Goal: Check status: Check status

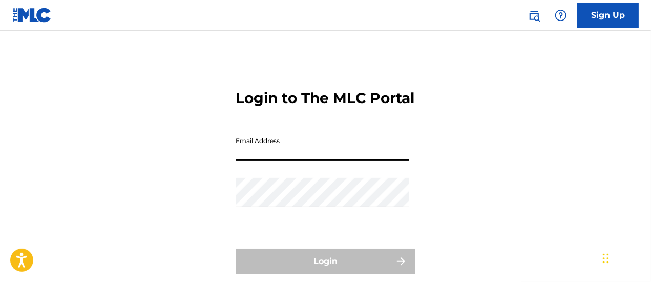
click at [302, 161] on input "Email Address" at bounding box center [322, 146] width 173 height 29
type input "[EMAIL_ADDRESS][DOMAIN_NAME]"
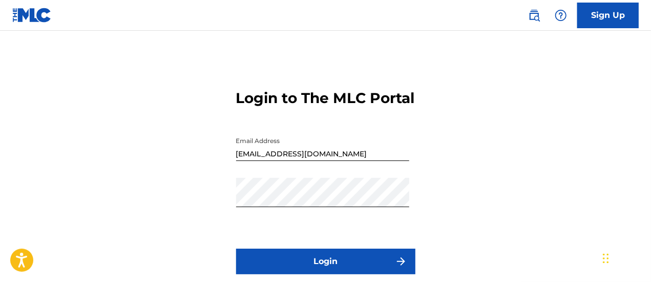
click at [325, 271] on button "Login" at bounding box center [325, 261] width 179 height 26
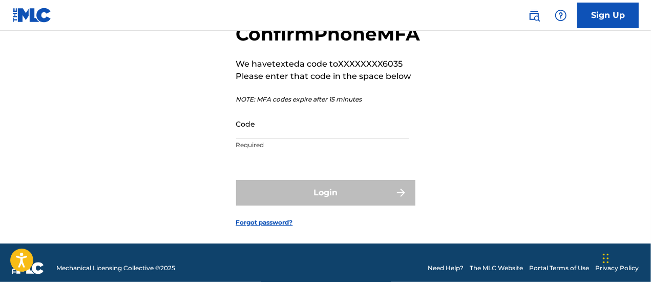
scroll to position [68, 0]
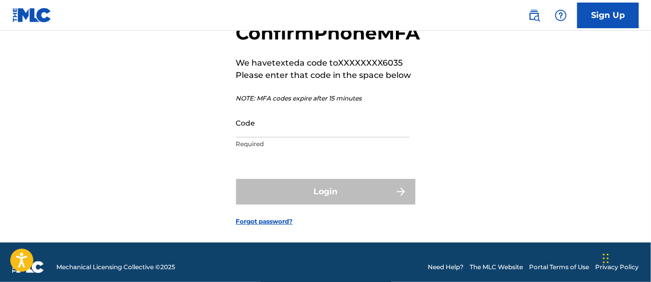
click at [271, 137] on input "Code" at bounding box center [322, 122] width 173 height 29
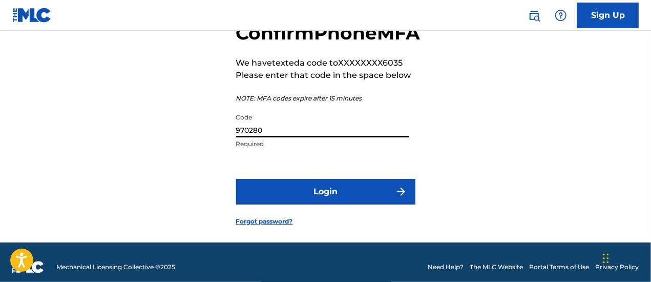
type input "970280"
click at [321, 204] on button "Login" at bounding box center [325, 192] width 179 height 26
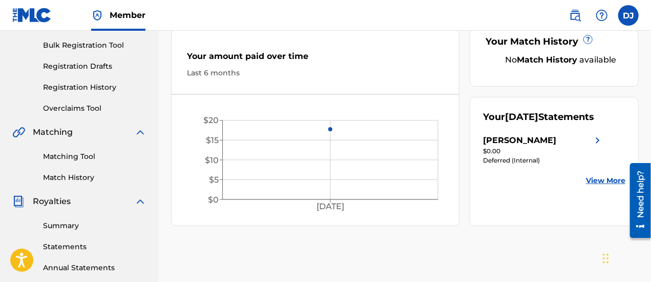
scroll to position [164, 0]
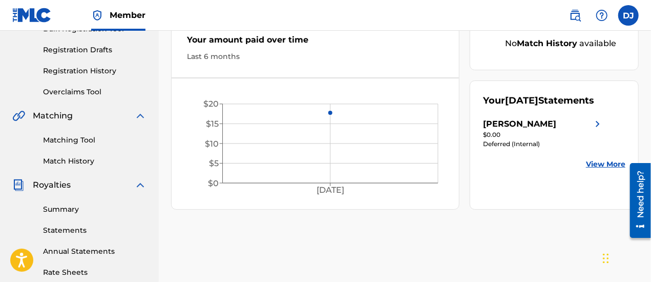
click at [597, 130] on img at bounding box center [598, 124] width 12 height 12
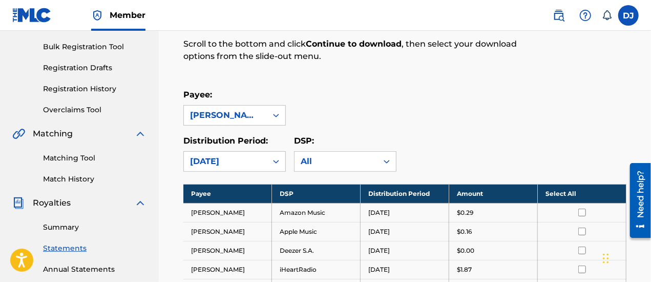
scroll to position [82, 0]
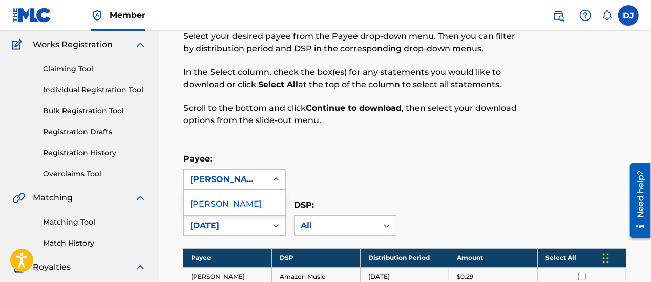
click at [278, 179] on icon at bounding box center [276, 179] width 6 height 4
click at [278, 179] on icon at bounding box center [276, 180] width 6 height 4
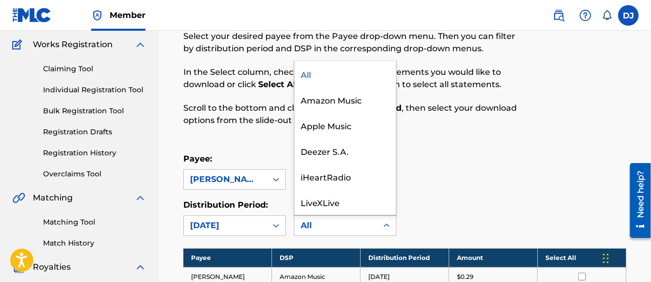
click at [388, 227] on icon at bounding box center [387, 225] width 10 height 10
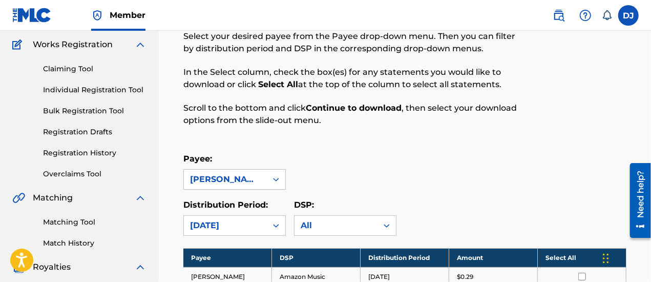
click at [450, 186] on div "Payee: REDFERN" at bounding box center [404, 171] width 443 height 37
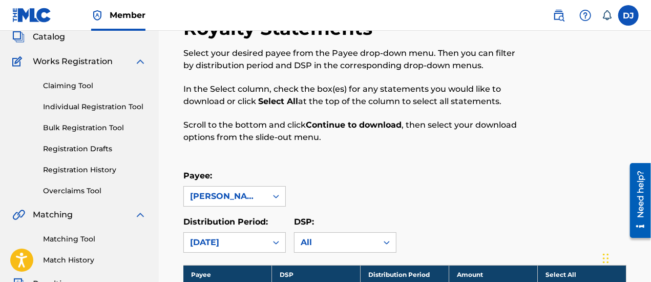
scroll to position [0, 0]
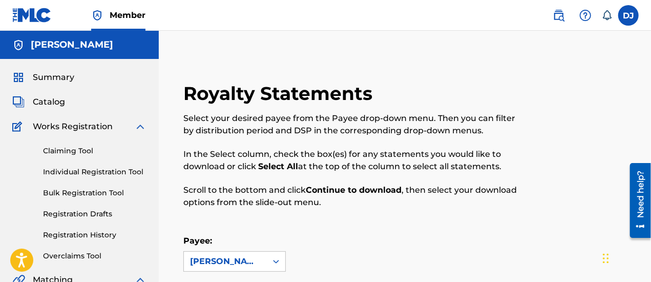
click at [630, 16] on label at bounding box center [628, 15] width 20 height 20
click at [628, 15] on input "DJ Doug Jones dougjonesgroup@aol.com Notification Preferences Profile Log out" at bounding box center [628, 15] width 0 height 0
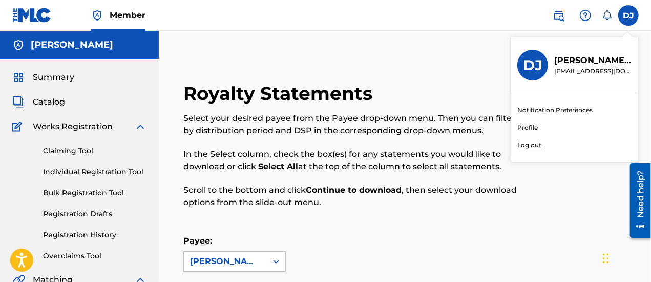
click at [524, 144] on p "Log out" at bounding box center [529, 144] width 24 height 9
click at [628, 15] on input "DJ Doug Jones dougjonesgroup@aol.com Notification Preferences Profile Log out" at bounding box center [628, 15] width 0 height 0
